Goal: Task Accomplishment & Management: Use online tool/utility

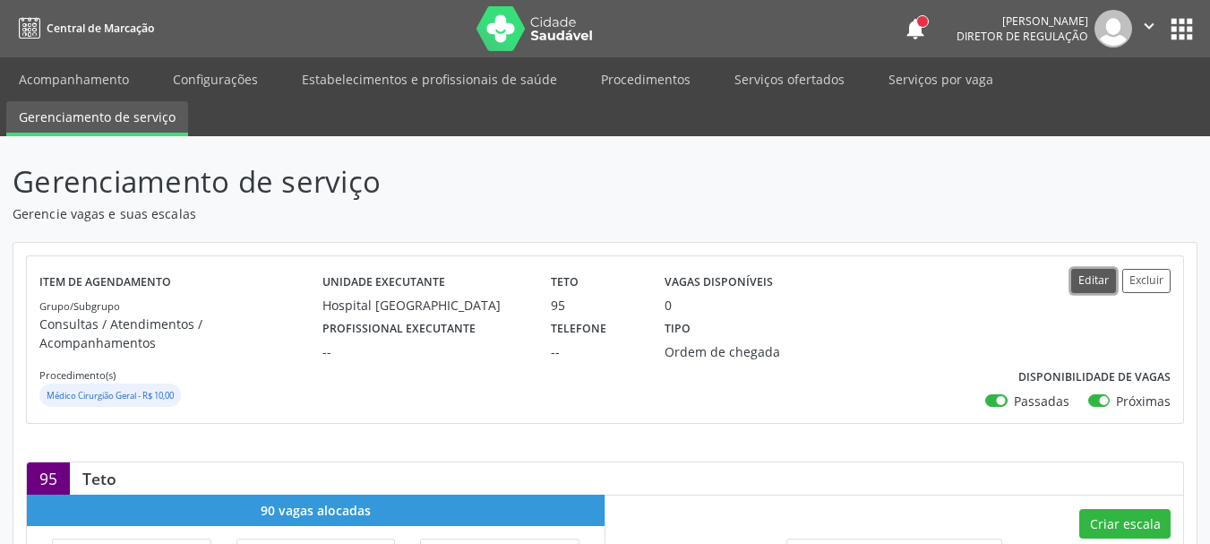
click at [1094, 274] on button "Editar" at bounding box center [1093, 281] width 45 height 24
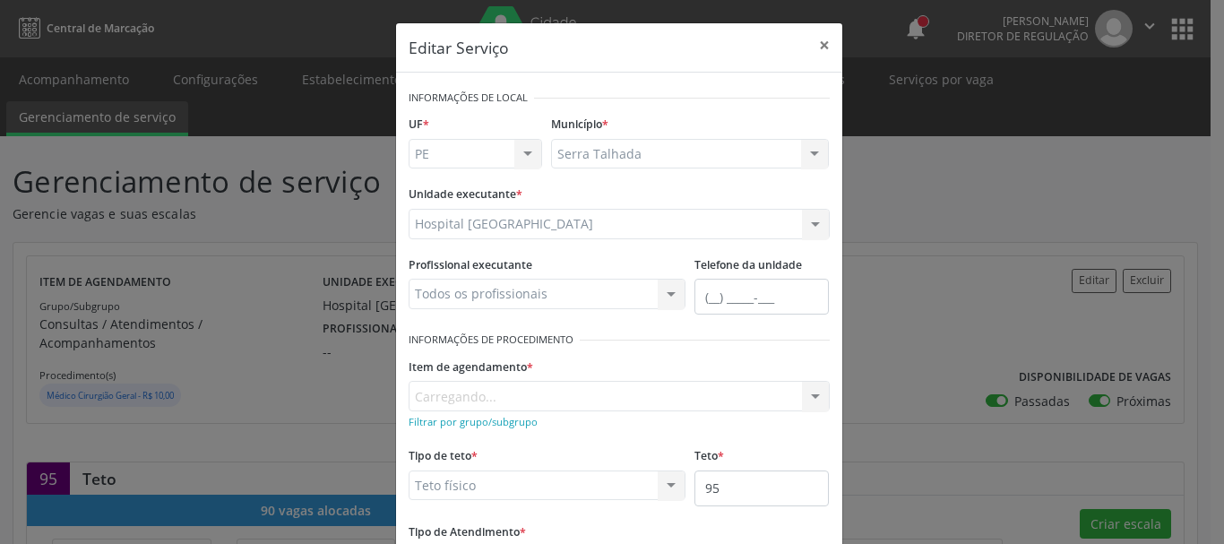
scroll to position [90, 0]
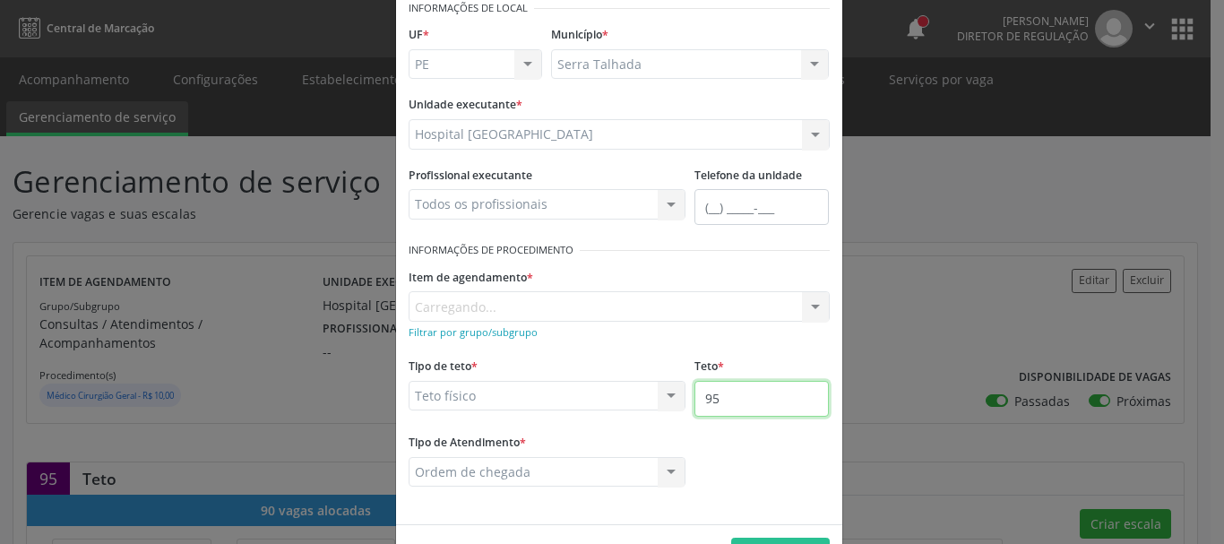
click at [742, 398] on input "95" at bounding box center [761, 399] width 134 height 36
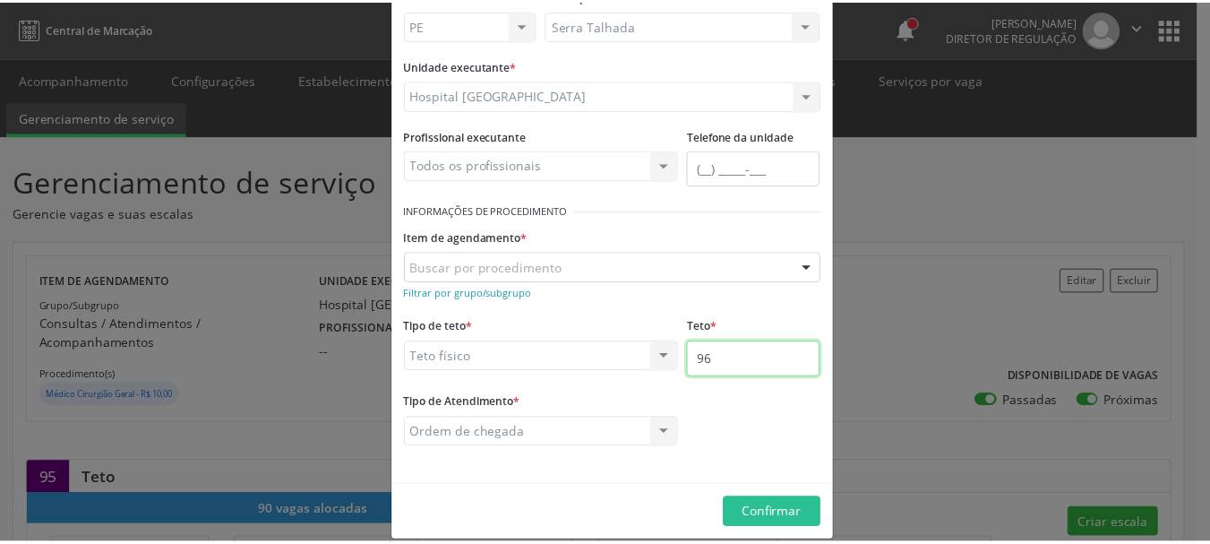
scroll to position [149, 0]
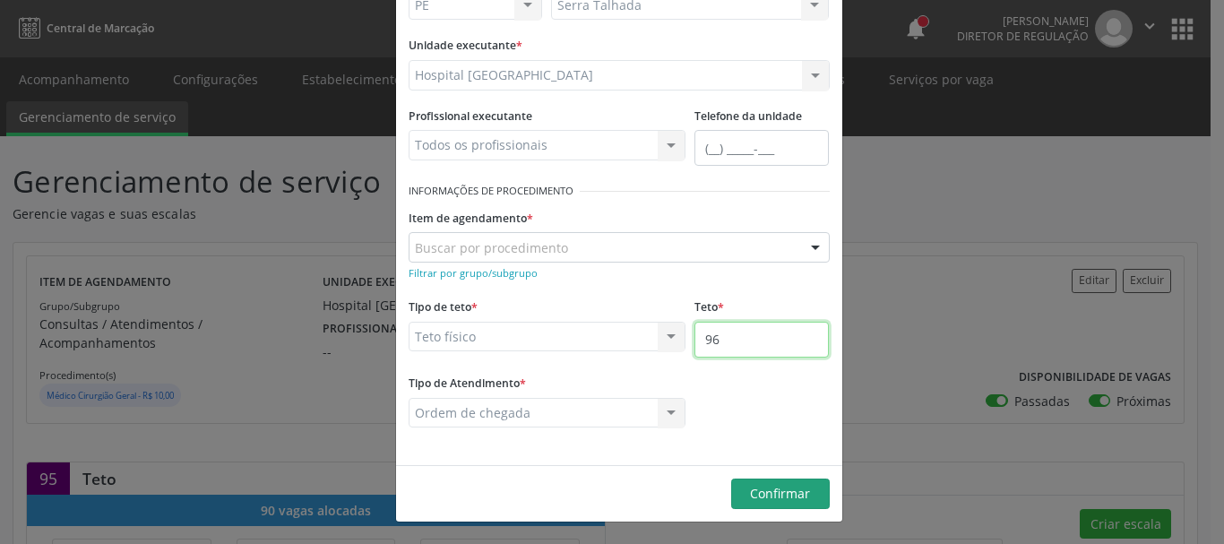
type input "96"
click at [738, 497] on button "Confirmar" at bounding box center [780, 493] width 99 height 30
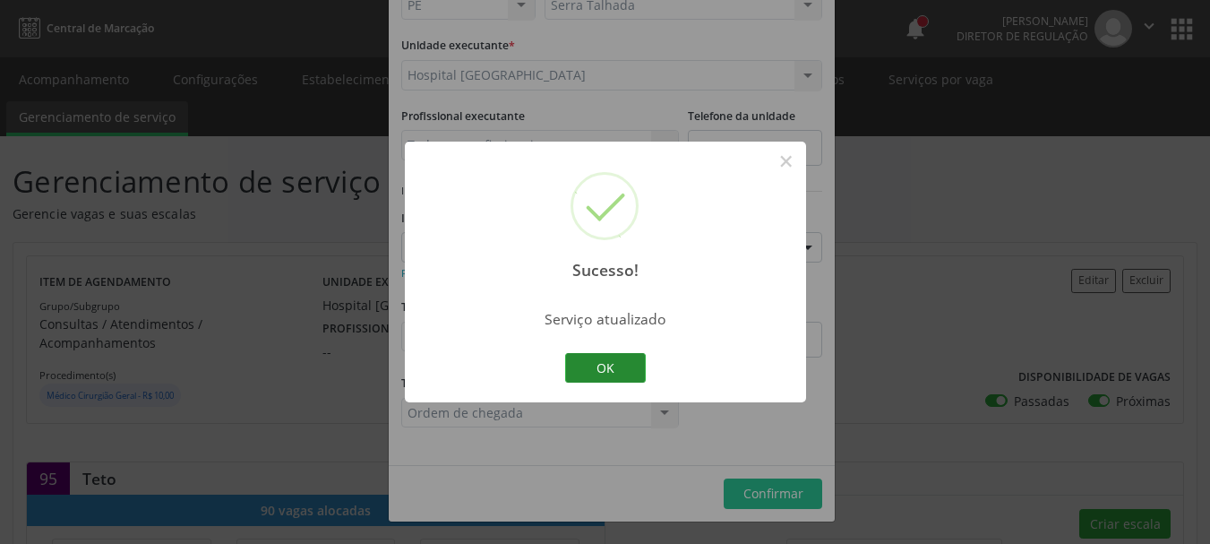
click at [606, 368] on button "OK" at bounding box center [605, 368] width 81 height 30
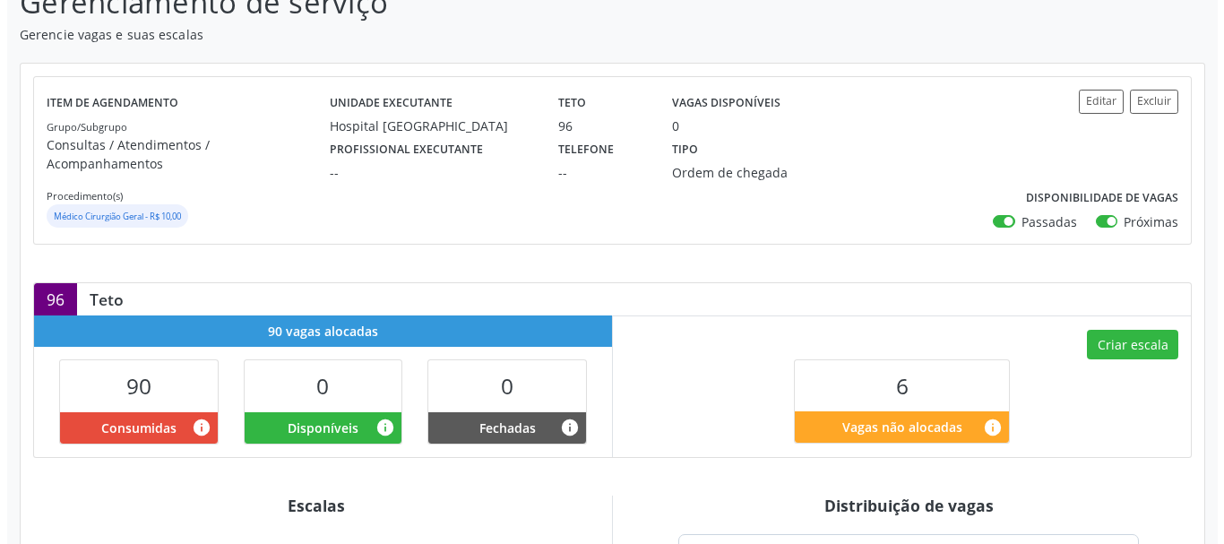
scroll to position [269, 0]
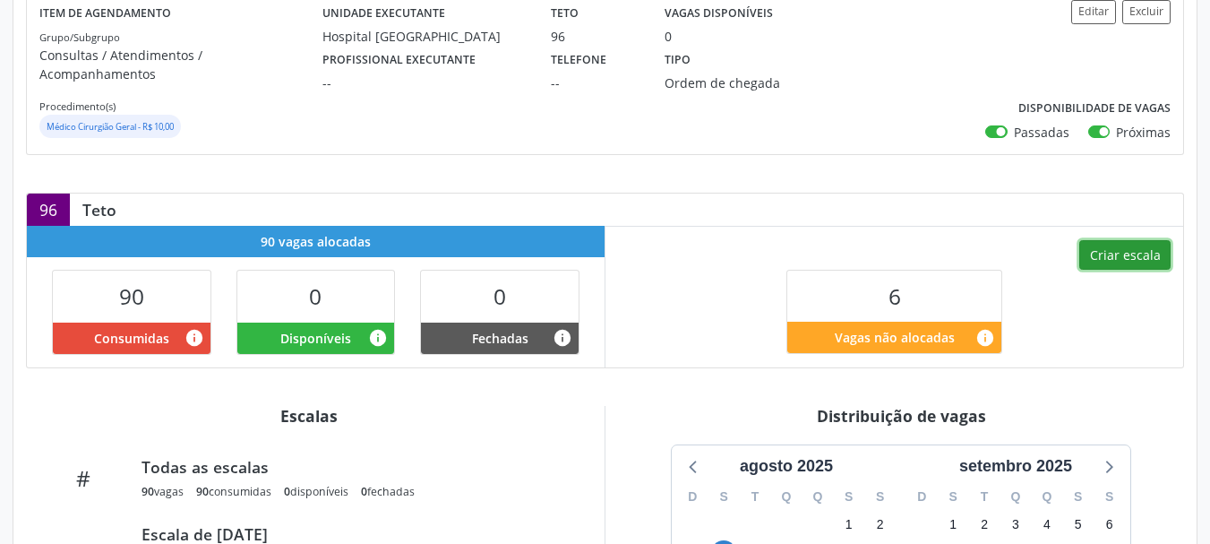
click at [1153, 242] on button "Criar escala" at bounding box center [1124, 255] width 91 height 30
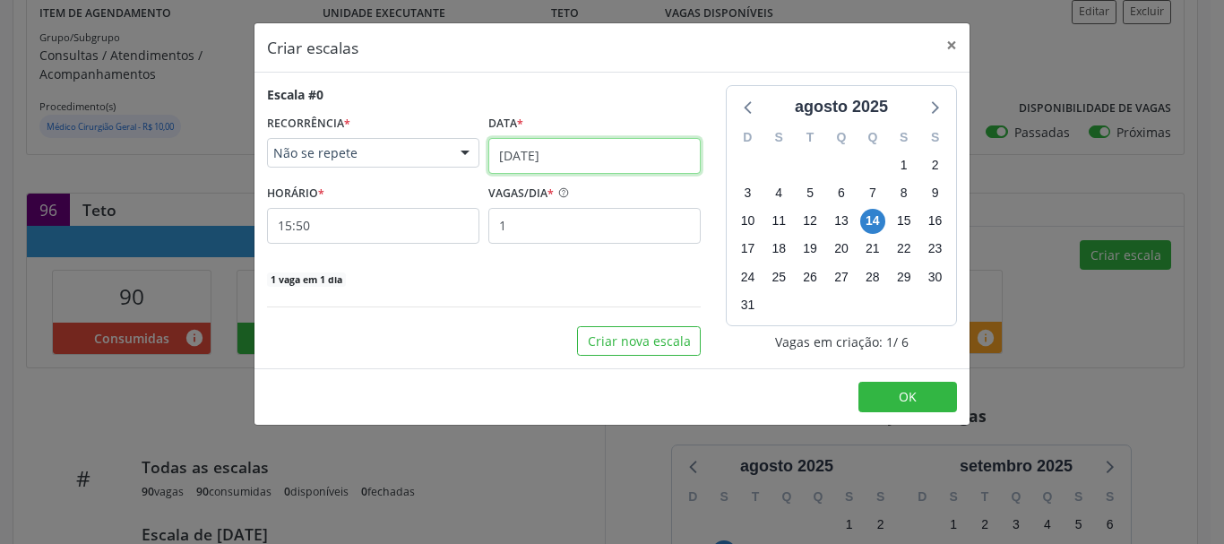
click at [549, 159] on body "Central de Marcação notifications [PERSON_NAME] Diretor de regulação  Configur…" at bounding box center [612, 3] width 1224 height 544
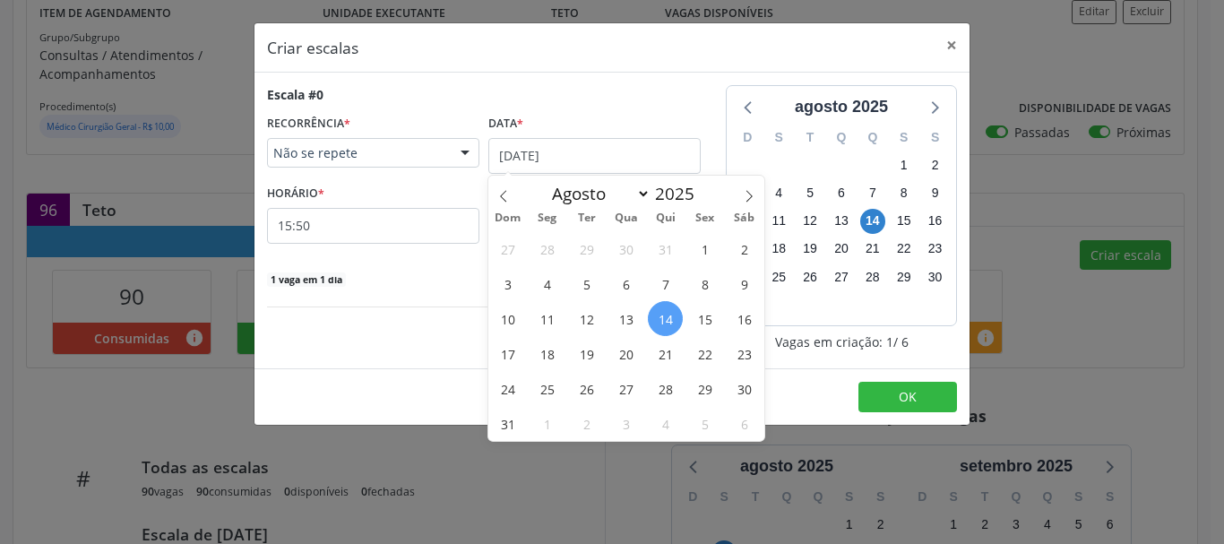
click at [545, 380] on span "25" at bounding box center [546, 388] width 35 height 35
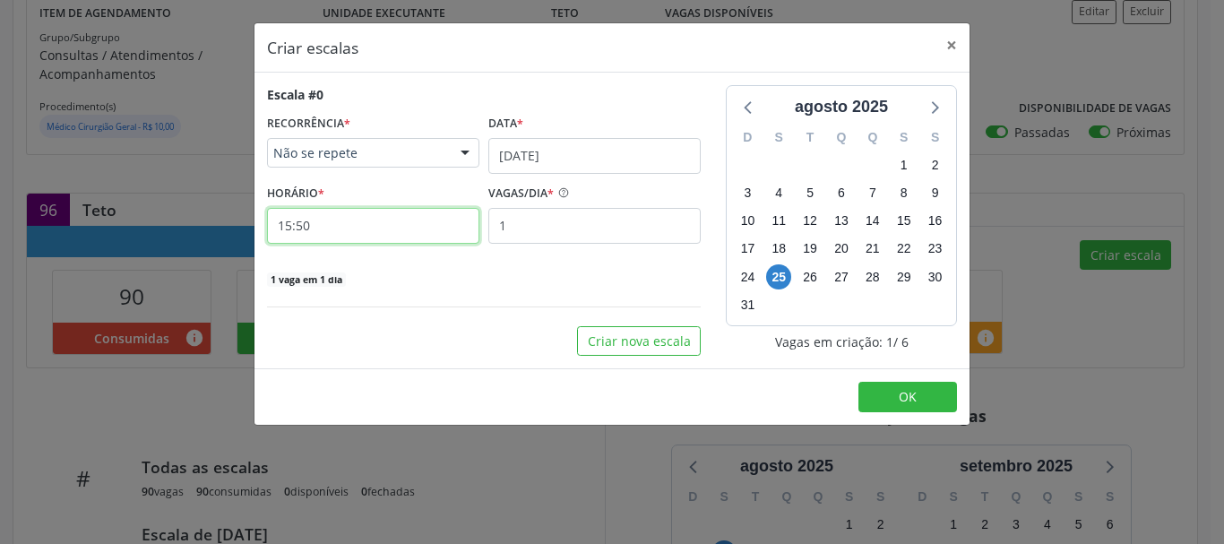
click at [369, 229] on input "15:50" at bounding box center [373, 226] width 212 height 36
click at [293, 233] on input "15:50" at bounding box center [373, 226] width 212 height 36
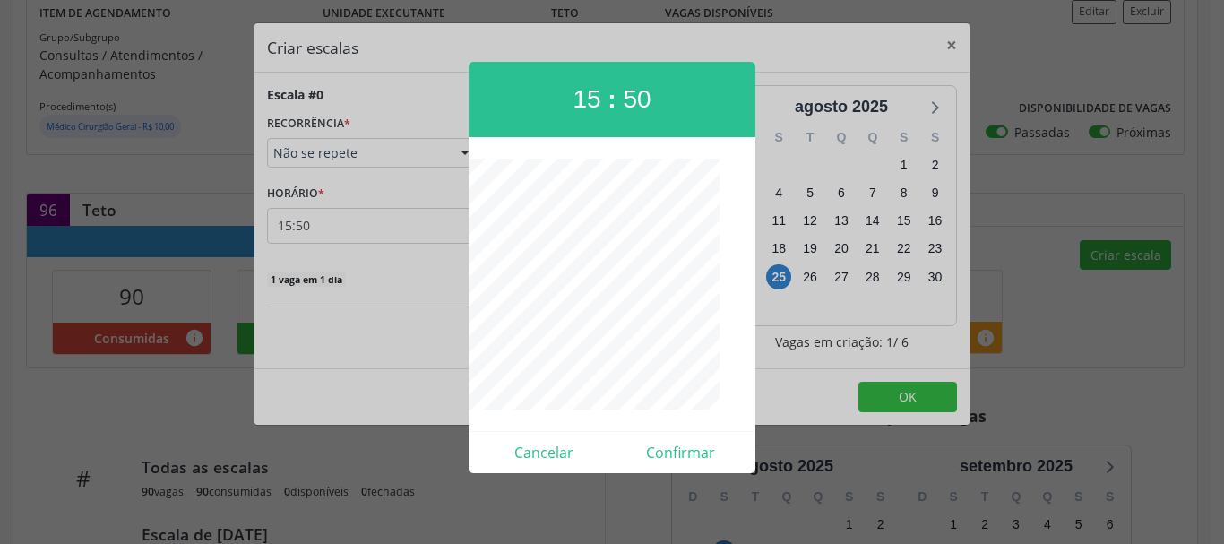
click at [292, 226] on div at bounding box center [612, 272] width 1224 height 544
click at [292, 226] on input "15:50" at bounding box center [373, 226] width 212 height 36
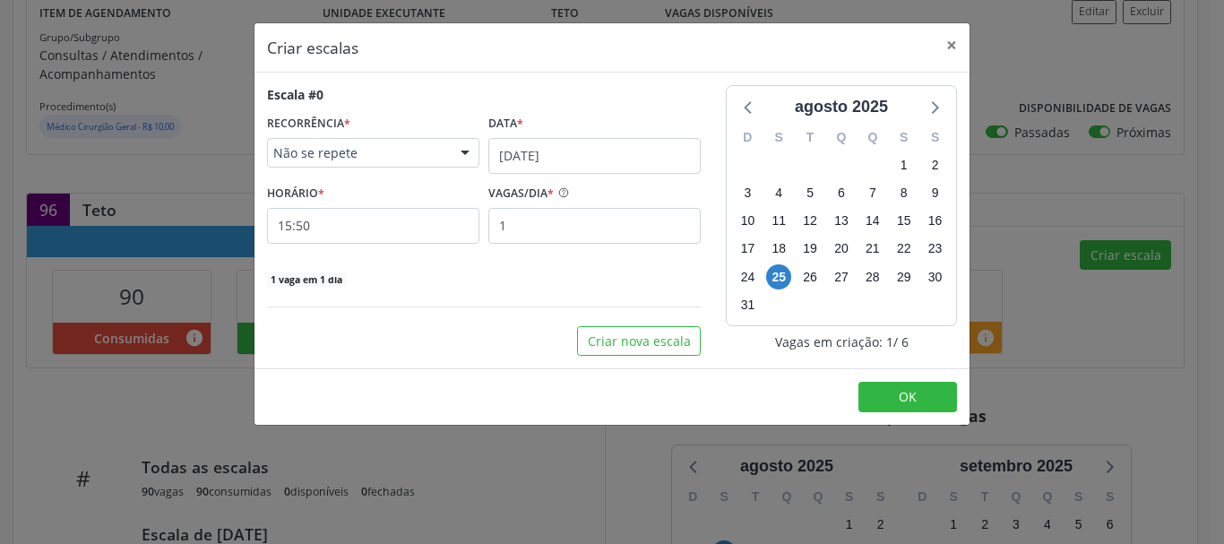
click at [352, 228] on div at bounding box center [612, 272] width 1224 height 544
click at [340, 236] on input "15:50" at bounding box center [373, 226] width 212 height 36
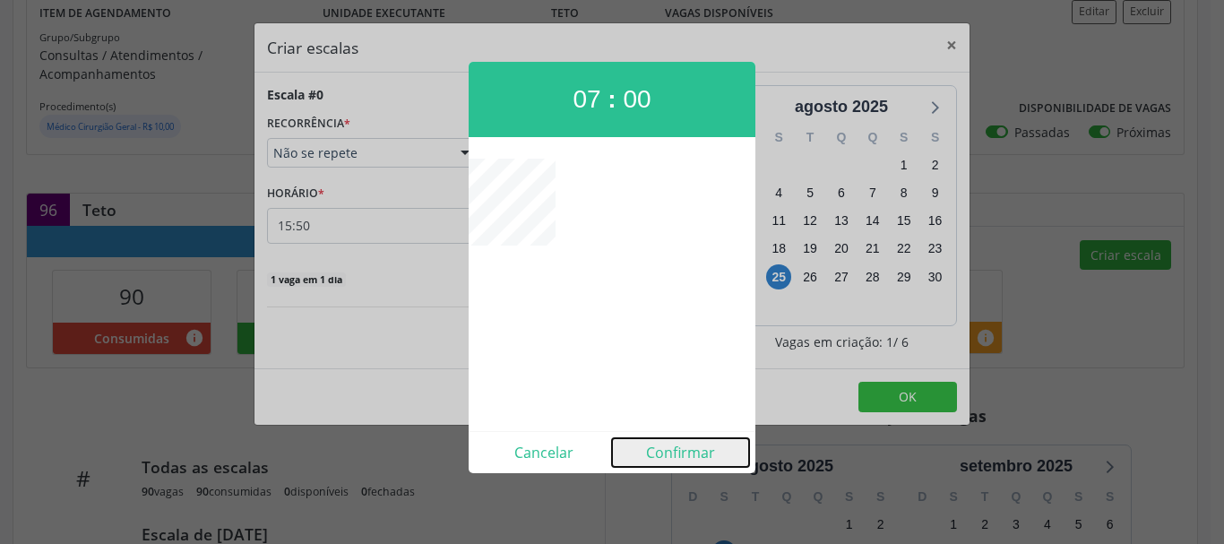
click at [664, 458] on button "Confirmar" at bounding box center [680, 452] width 137 height 29
type input "07:00"
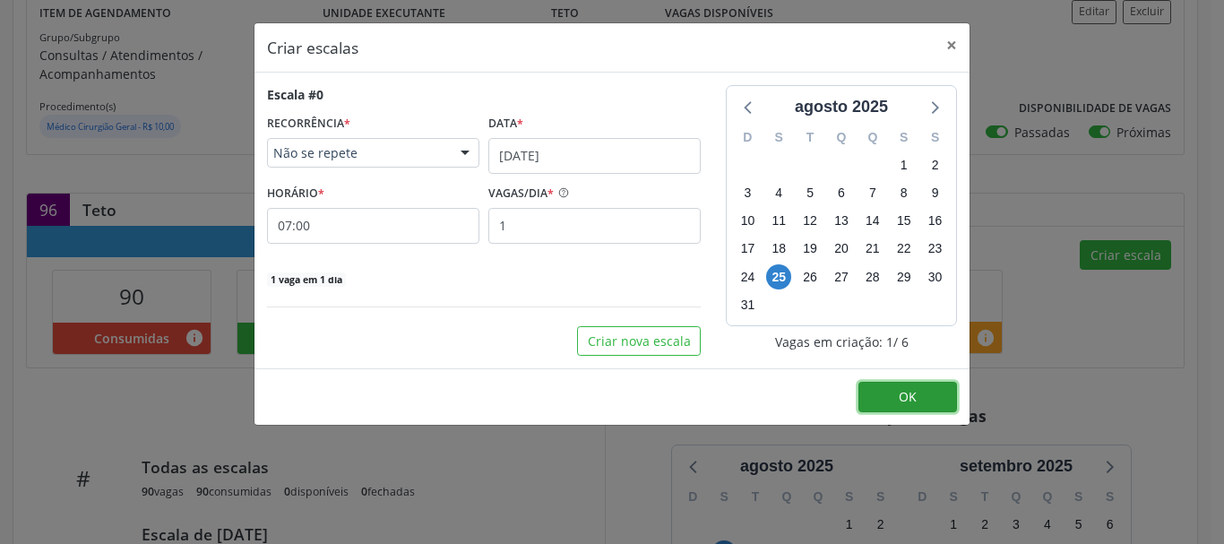
click at [885, 394] on button "OK" at bounding box center [907, 397] width 99 height 30
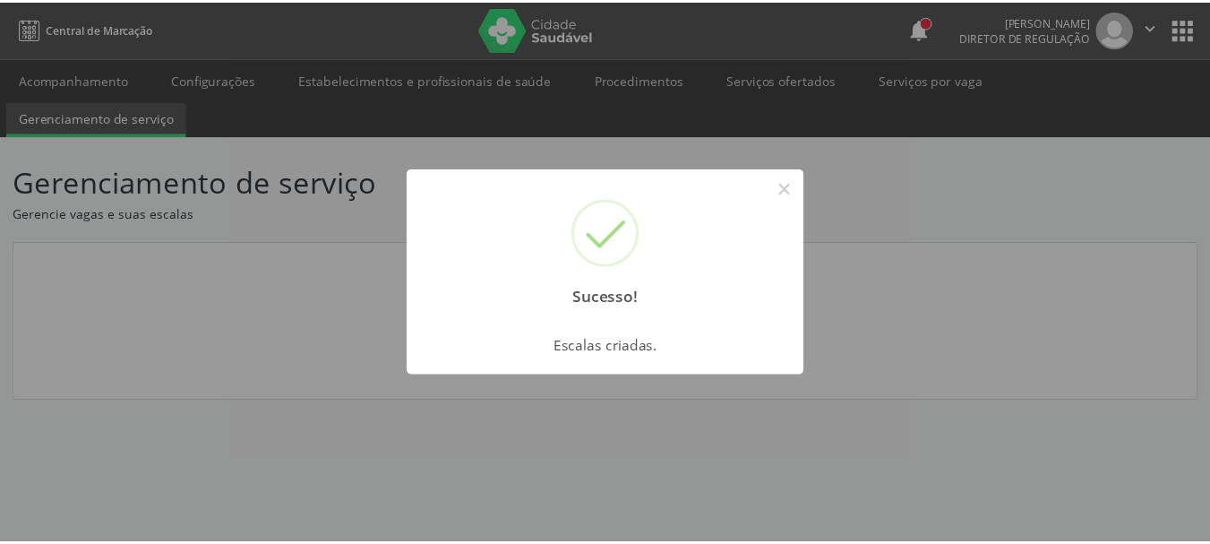
scroll to position [0, 0]
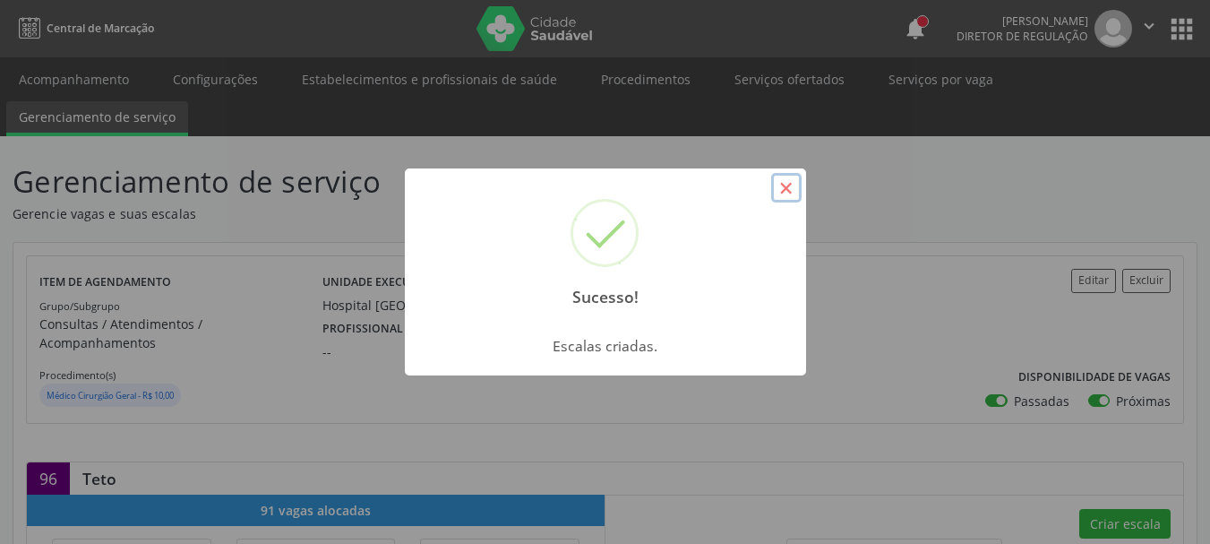
click at [784, 191] on button "×" at bounding box center [786, 188] width 30 height 30
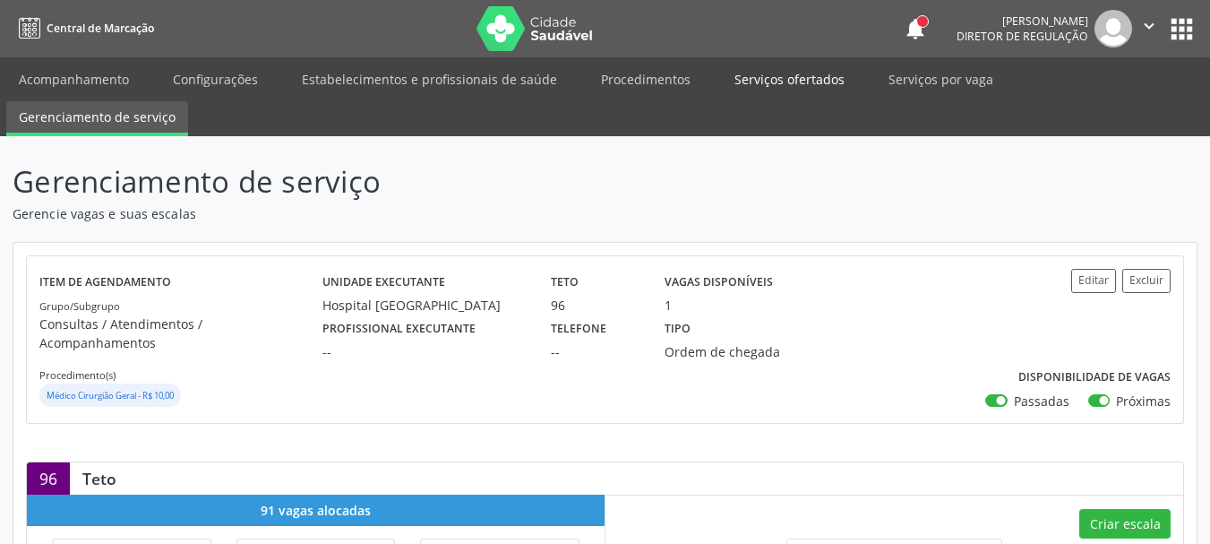
click at [794, 72] on link "Serviços ofertados" at bounding box center [789, 79] width 135 height 31
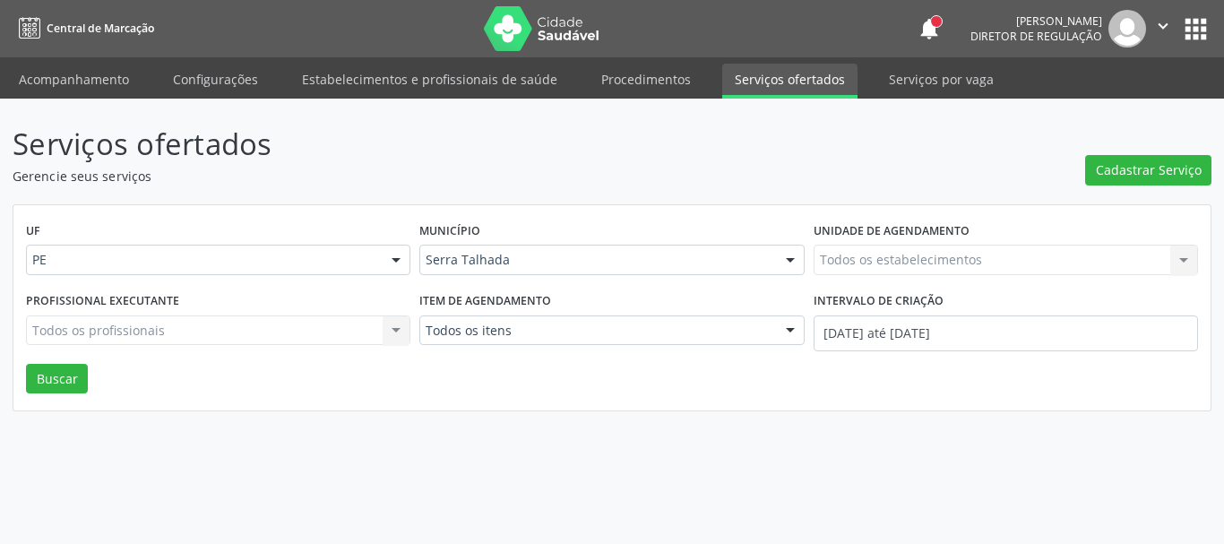
click at [864, 256] on div "Todos os estabelecimentos Todos os estabelecimentos Nenhum resultado encontrado…" at bounding box center [1005, 260] width 384 height 30
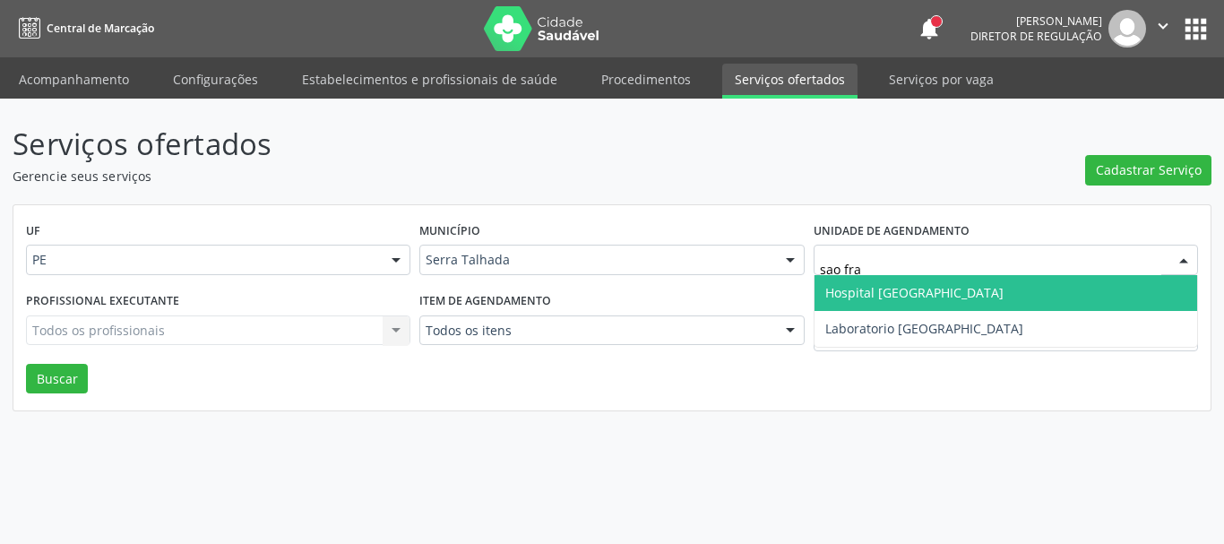
type input "sao fran"
click at [882, 290] on span "Hospital [GEOGRAPHIC_DATA]" at bounding box center [914, 292] width 178 height 17
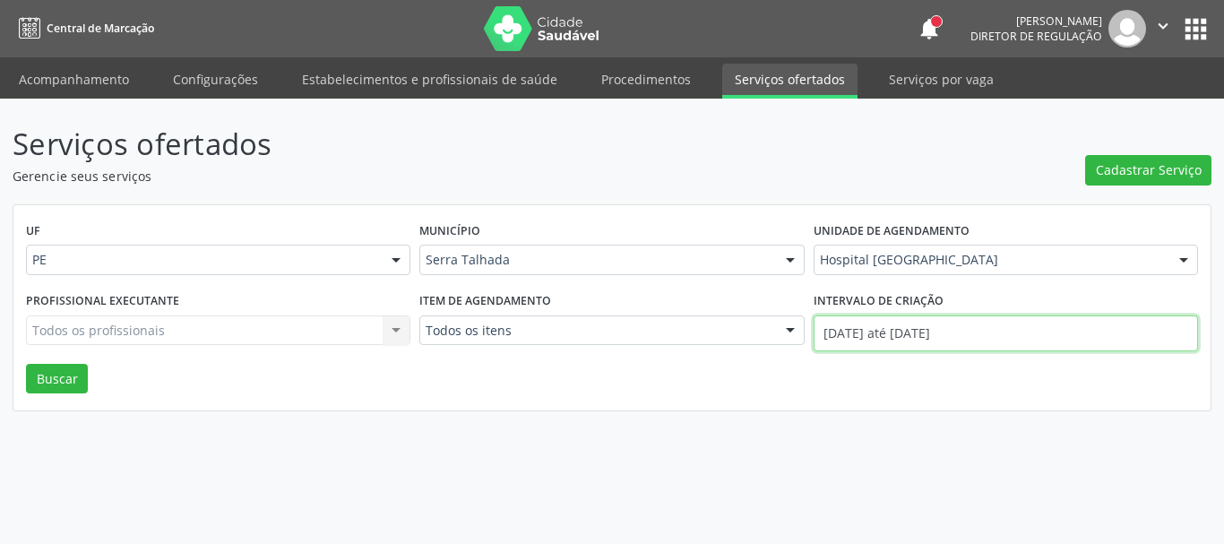
click at [889, 332] on input "[DATE] até [DATE]" at bounding box center [1005, 333] width 384 height 36
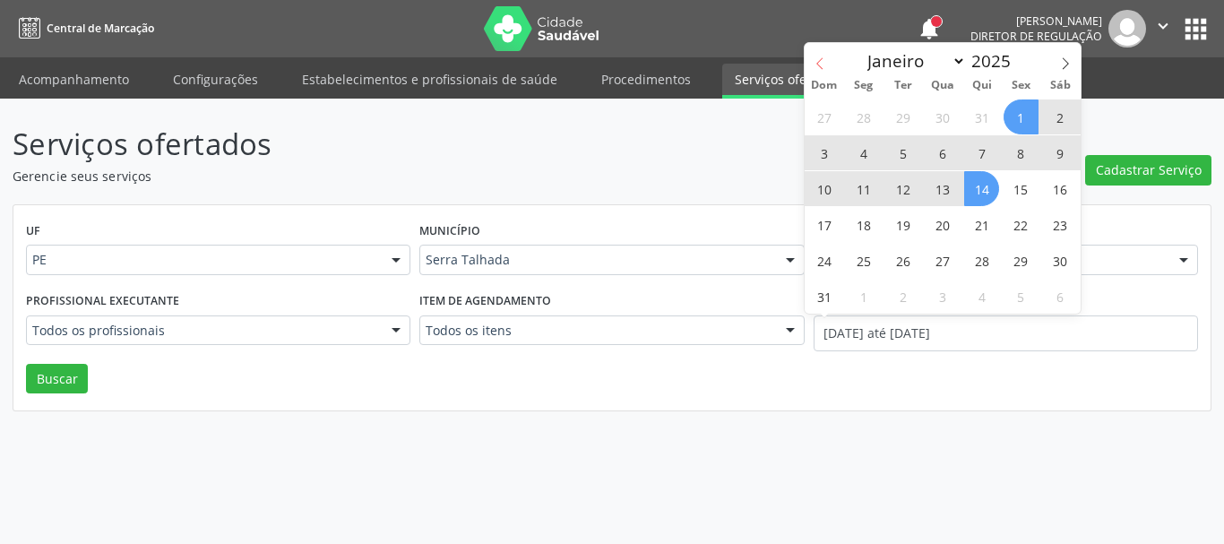
click at [807, 64] on span at bounding box center [819, 58] width 30 height 30
select select "6"
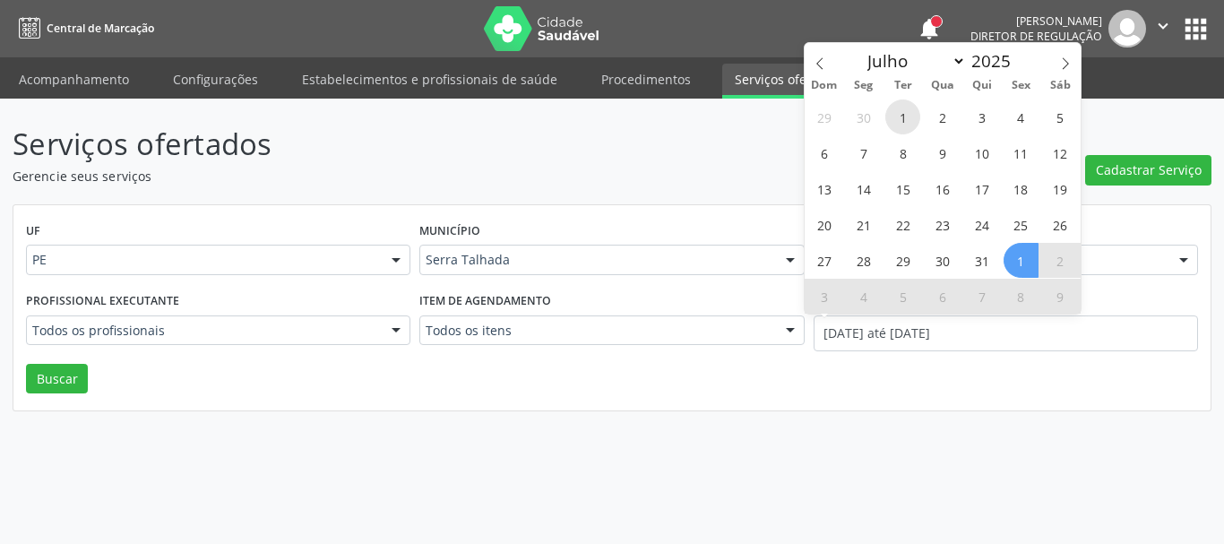
click at [907, 118] on span "1" at bounding box center [902, 116] width 35 height 35
type input "[DATE]"
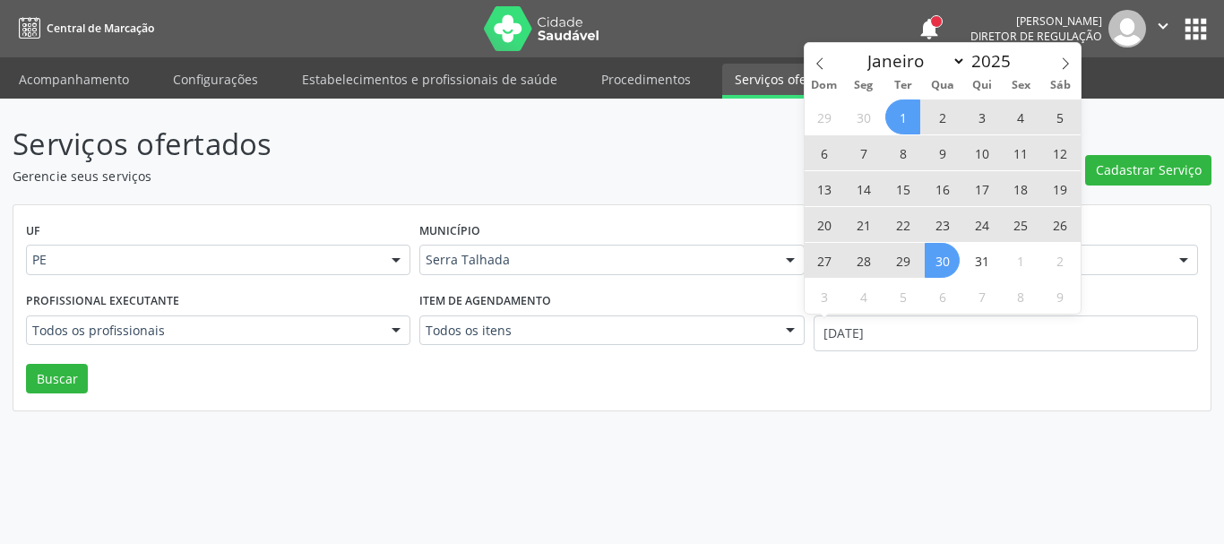
click at [944, 269] on span "30" at bounding box center [941, 260] width 35 height 35
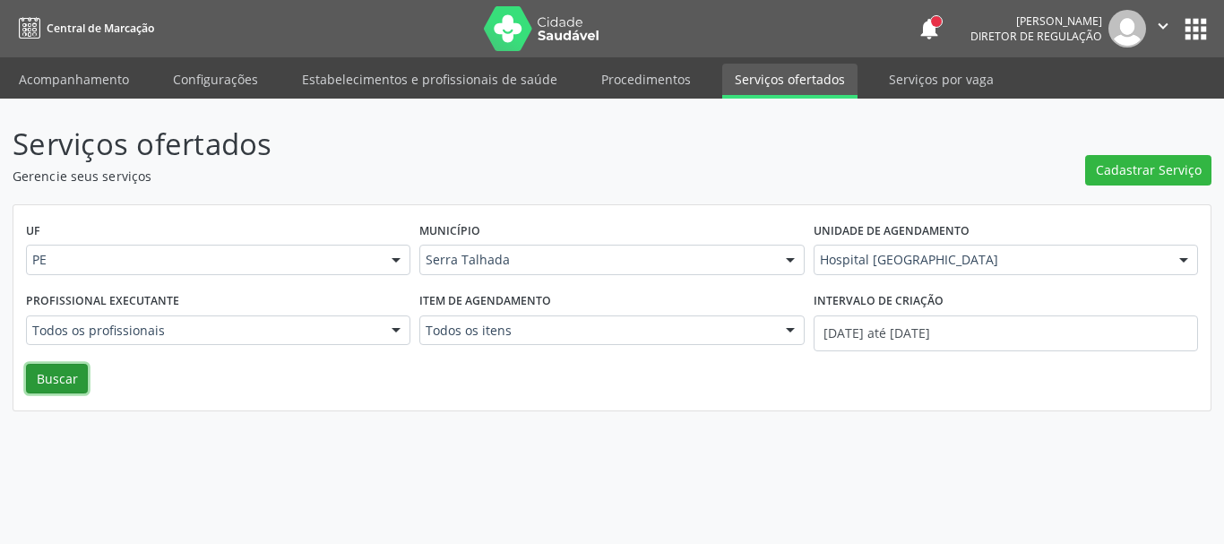
click at [47, 375] on button "Buscar" at bounding box center [57, 379] width 62 height 30
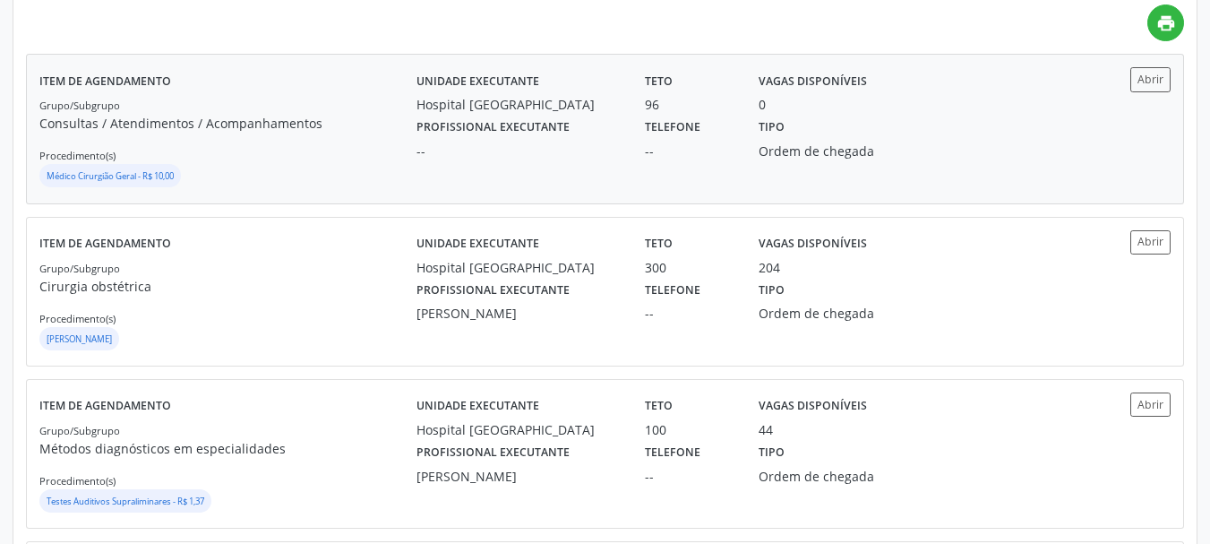
scroll to position [448, 0]
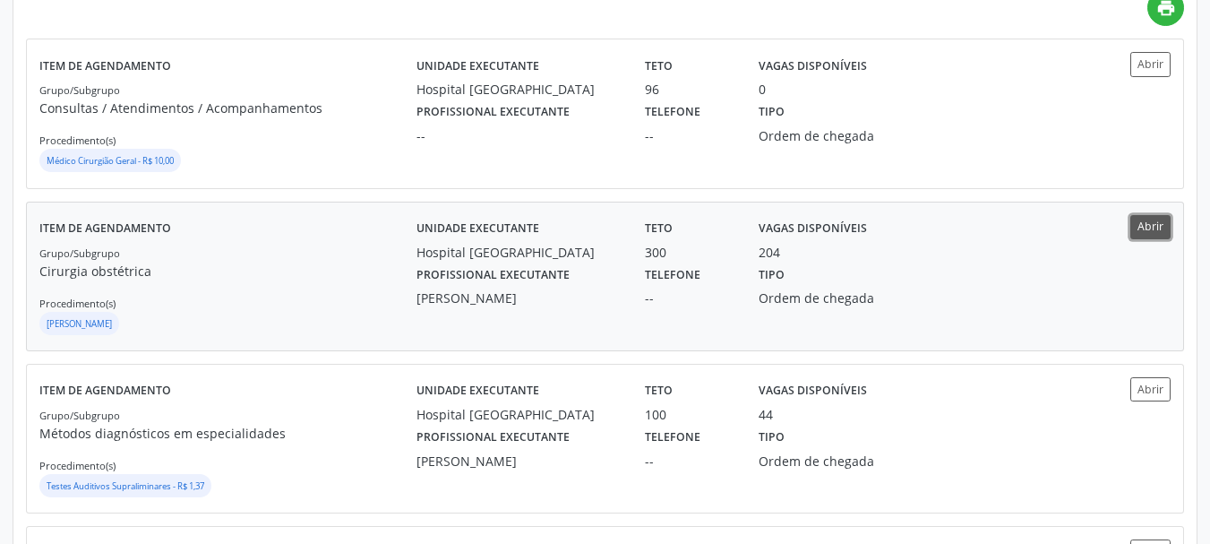
click at [1148, 235] on button "Abrir" at bounding box center [1150, 227] width 40 height 24
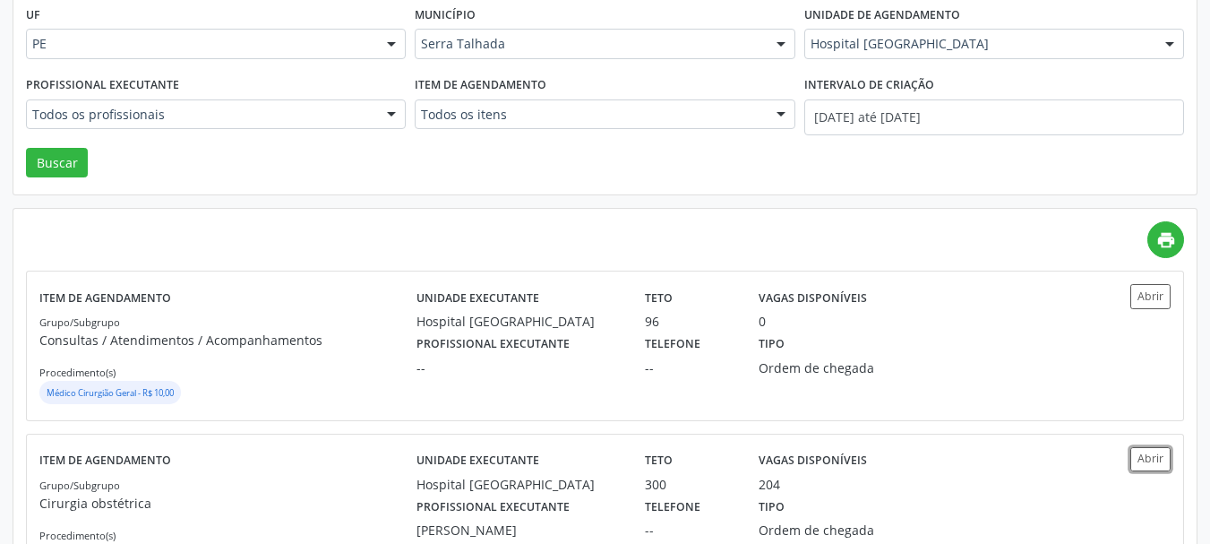
scroll to position [0, 0]
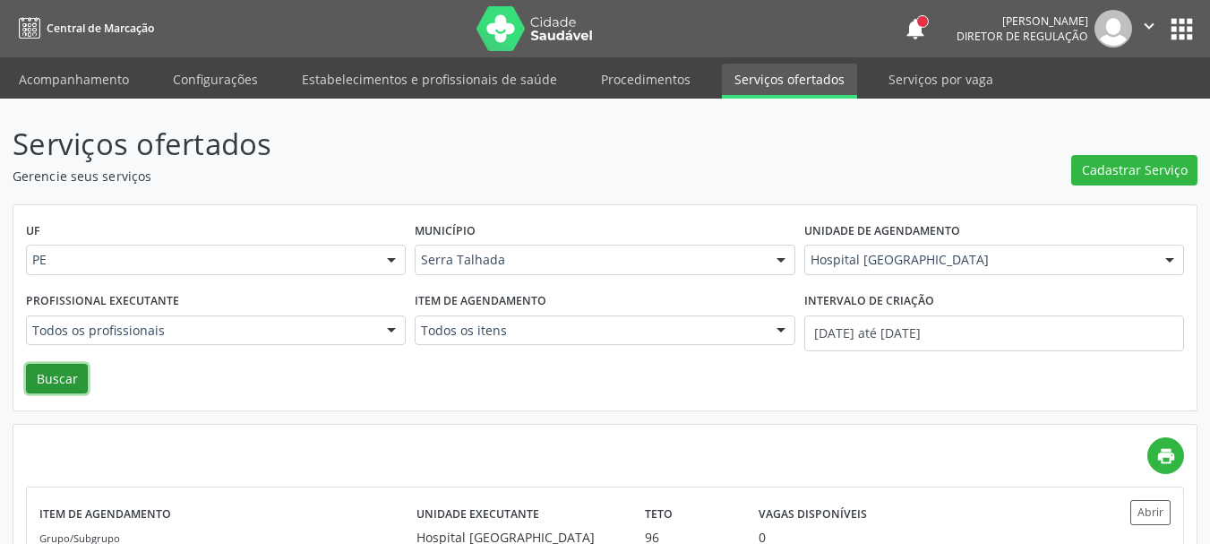
click at [75, 373] on button "Buscar" at bounding box center [57, 379] width 62 height 30
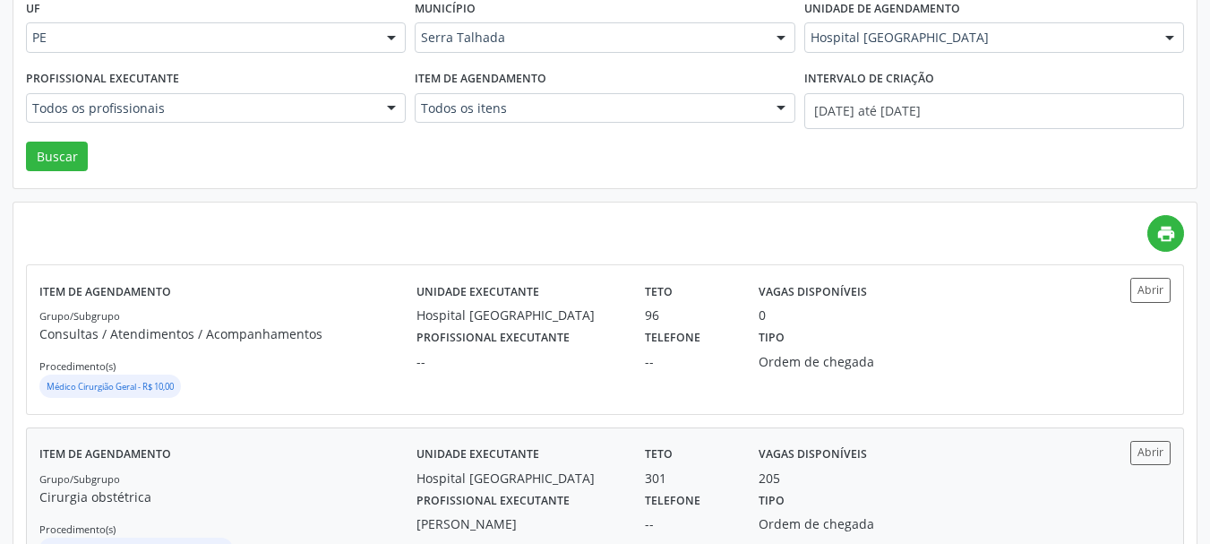
scroll to position [269, 0]
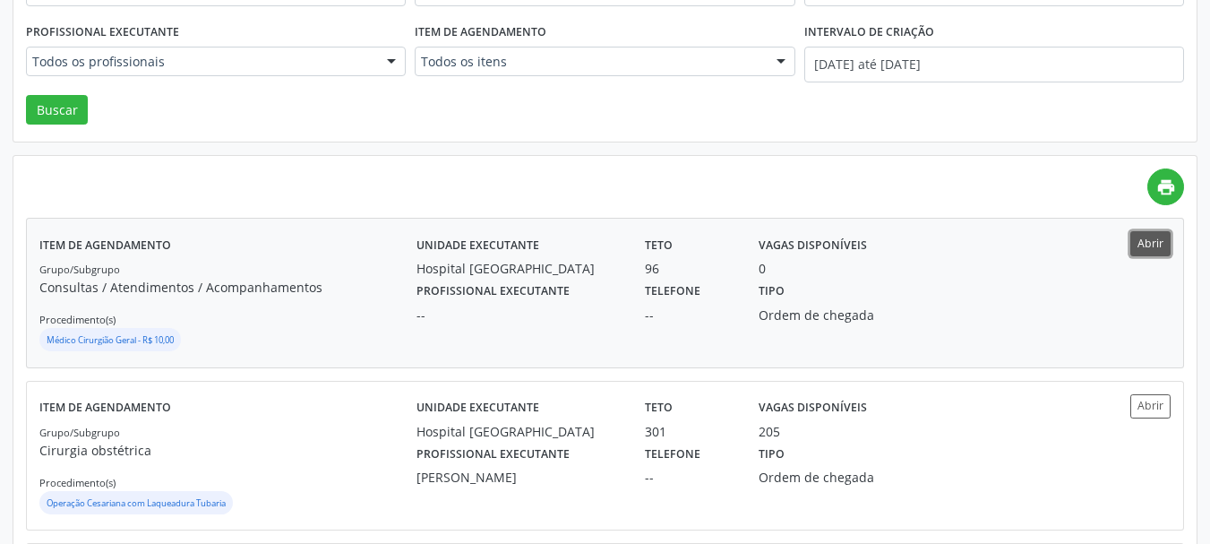
click at [1152, 240] on button "Abrir" at bounding box center [1150, 243] width 40 height 24
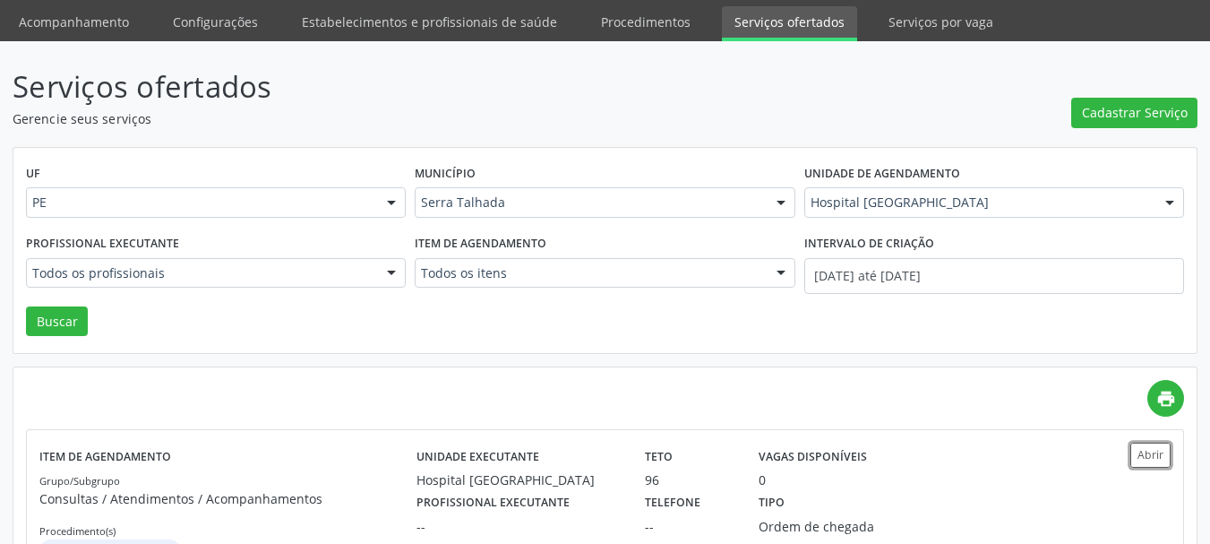
scroll to position [0, 0]
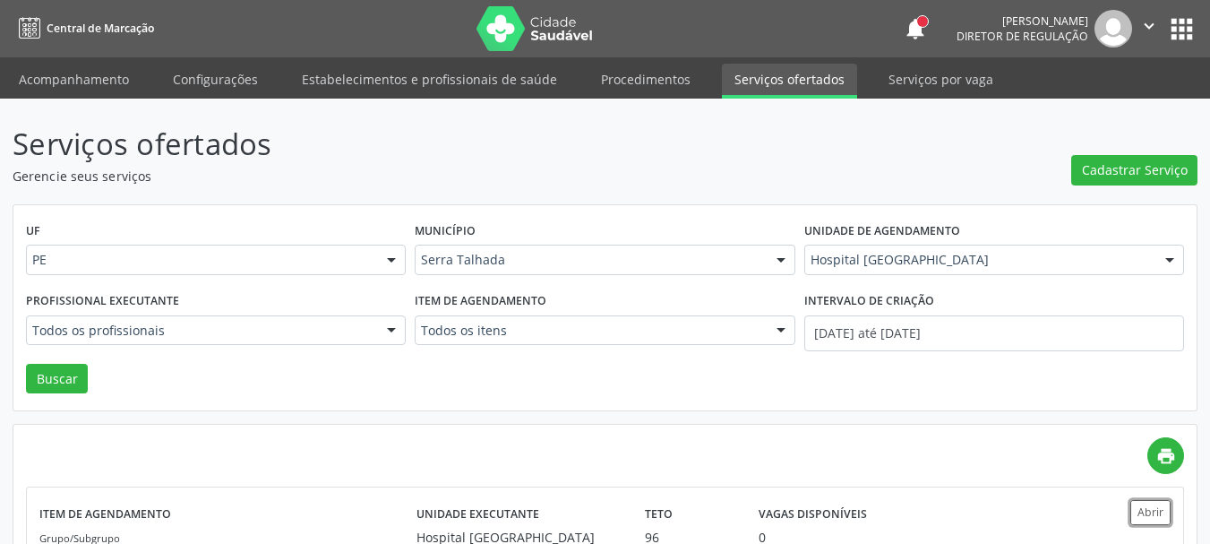
click at [1148, 22] on icon "" at bounding box center [1149, 26] width 20 height 20
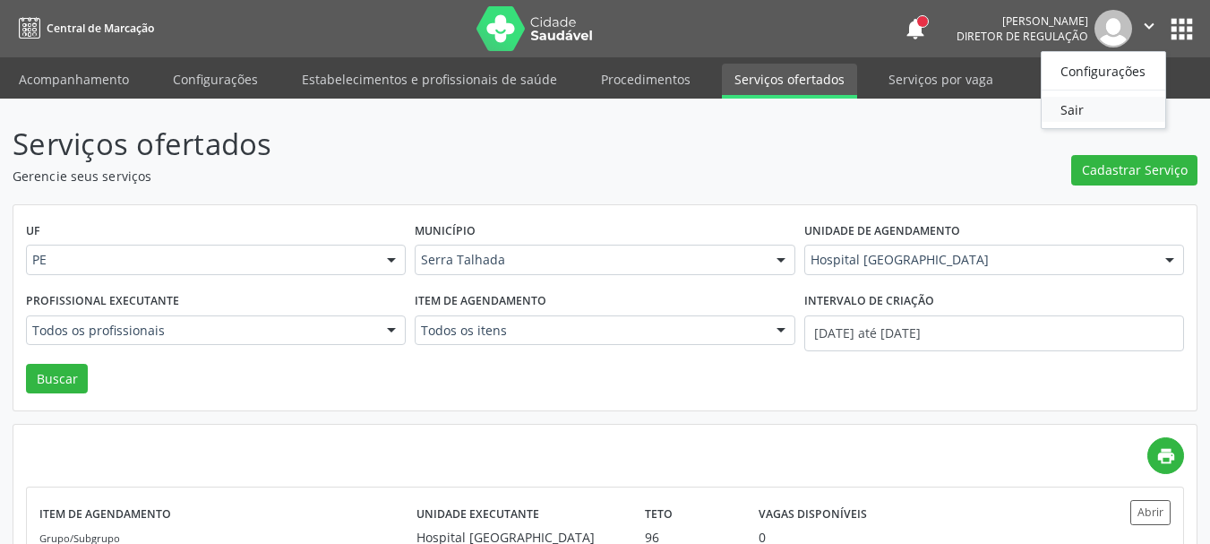
click at [1093, 105] on link "Sair" at bounding box center [1104, 109] width 124 height 25
